Goal: Book appointment/travel/reservation

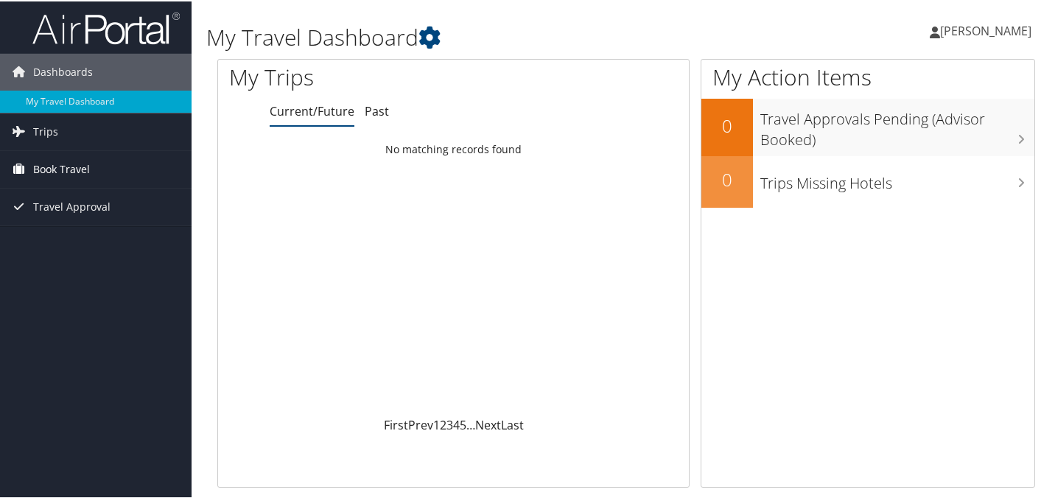
click at [71, 174] on span "Book Travel" at bounding box center [61, 168] width 57 height 37
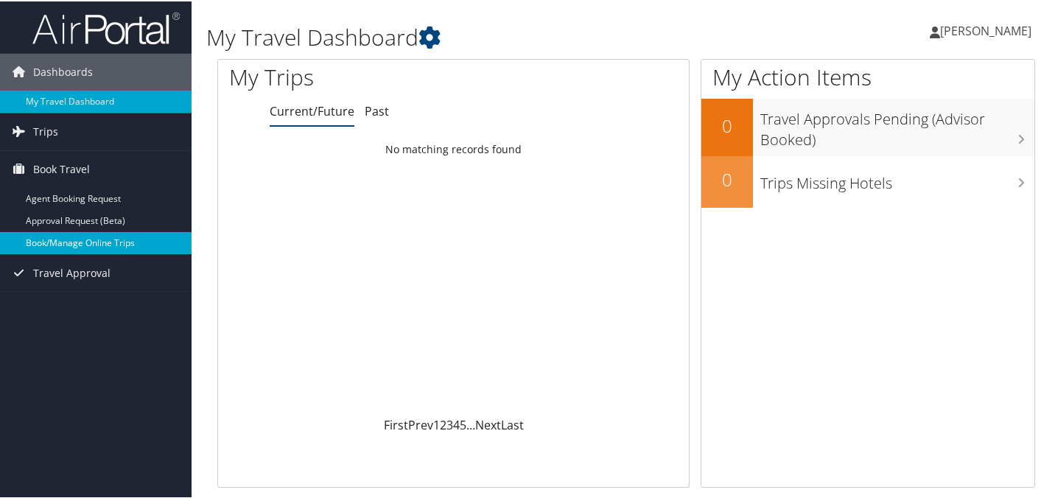
click at [91, 247] on link "Book/Manage Online Trips" at bounding box center [96, 242] width 192 height 22
